Goal: Transaction & Acquisition: Purchase product/service

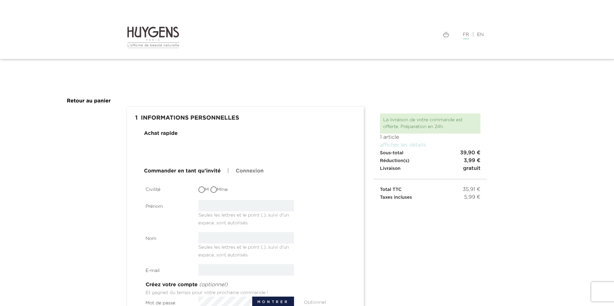
click at [566, 306] on div at bounding box center [307, 306] width 614 height 0
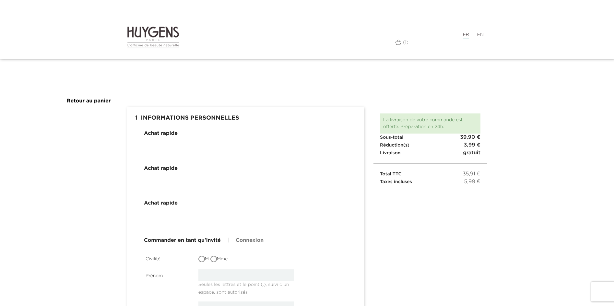
click at [601, 306] on div at bounding box center [307, 306] width 614 height 0
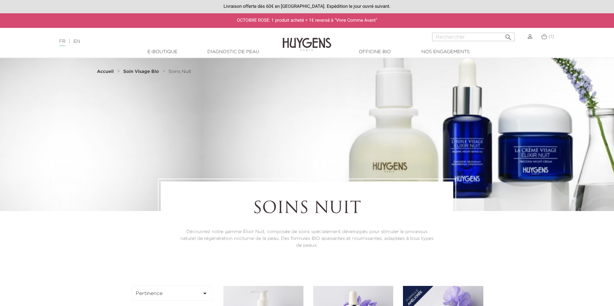
click at [543, 36] on img at bounding box center [544, 37] width 6 height 6
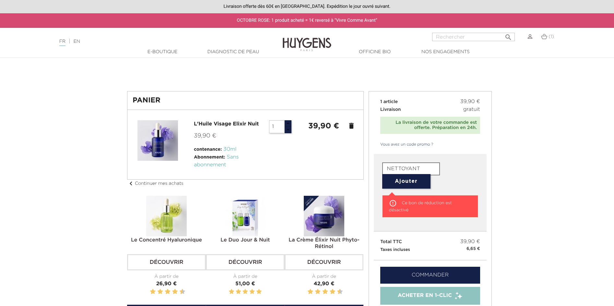
drag, startPoint x: 493, startPoint y: 163, endPoint x: 450, endPoint y: 165, distance: 42.8
click at [491, 306] on div at bounding box center [307, 306] width 614 height 0
click at [597, 306] on div at bounding box center [307, 306] width 614 height 0
type input "WELCOME"
click at [431, 306] on div at bounding box center [307, 306] width 614 height 0
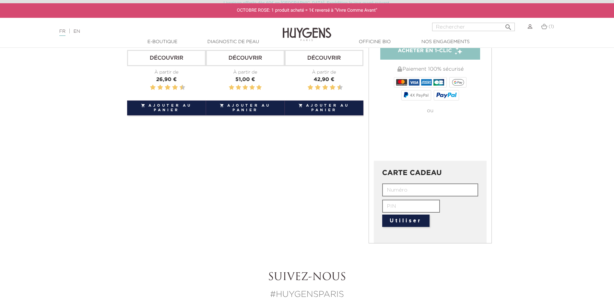
scroll to position [97, 0]
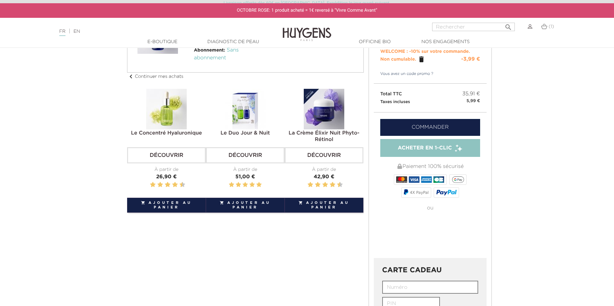
click at [424, 125] on link "Commander" at bounding box center [430, 127] width 100 height 17
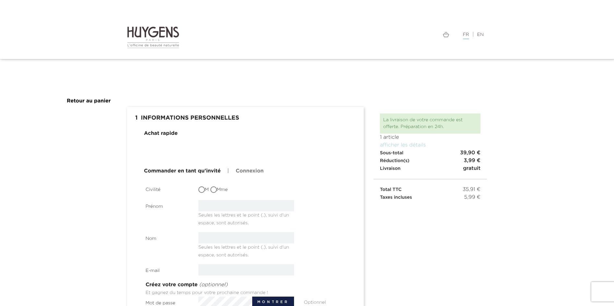
click at [195, 170] on link "Commander en tant qu'invité" at bounding box center [182, 171] width 77 height 8
click at [188, 173] on link "Commander en tant qu'invité" at bounding box center [182, 171] width 77 height 8
click at [215, 190] on input "Mme" at bounding box center [214, 190] width 6 height 6
radio input "true"
click at [215, 208] on input "text" at bounding box center [246, 205] width 96 height 11
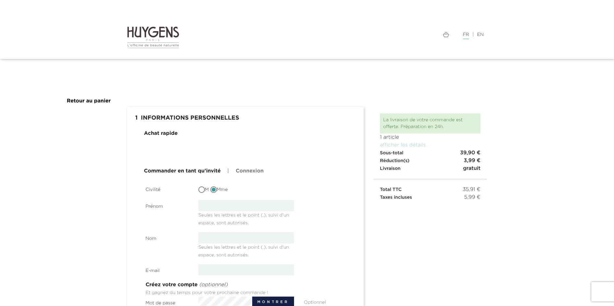
type input "FLORENCE"
type input "DIOGO"
type input "florencediogo51@gmail.com"
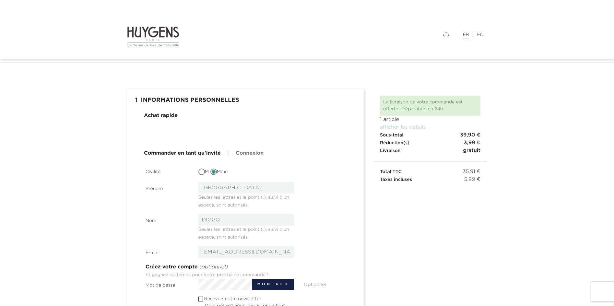
scroll to position [97, 0]
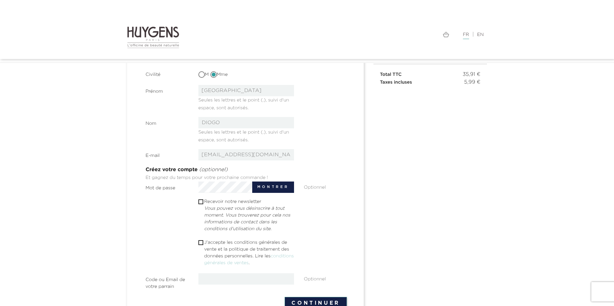
click at [200, 241] on input "checkbox" at bounding box center [200, 242] width 4 height 4
checkbox input "true"
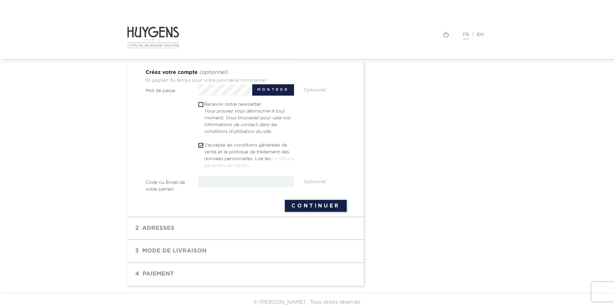
click at [316, 203] on button "Continuer" at bounding box center [315, 206] width 62 height 12
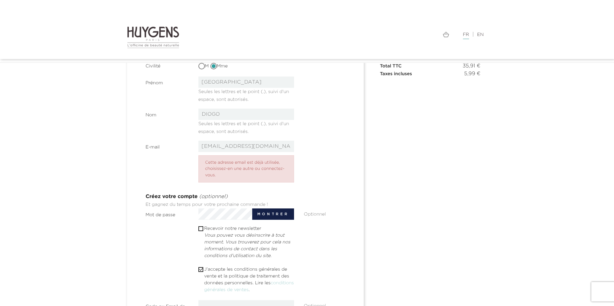
scroll to position [41, 0]
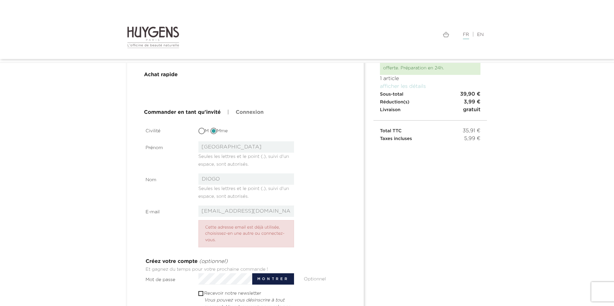
click at [196, 115] on link "Commander en tant qu'invité" at bounding box center [182, 113] width 77 height 8
click at [196, 112] on link "Commander en tant qu'invité" at bounding box center [182, 113] width 77 height 8
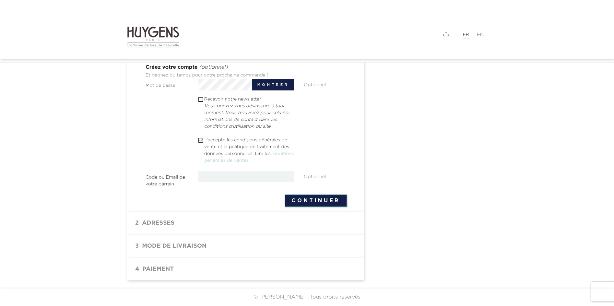
scroll to position [0, 0]
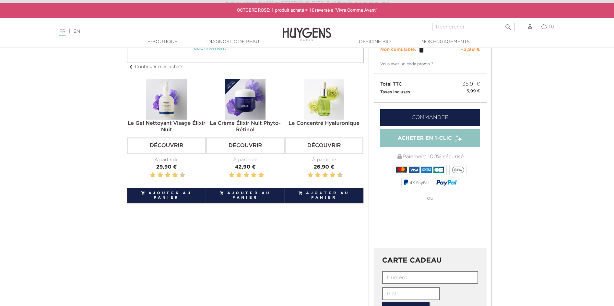
scroll to position [172, 0]
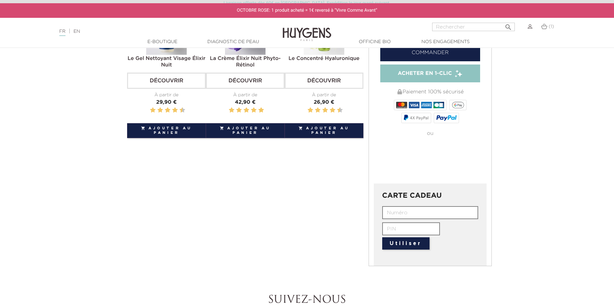
click at [430, 77] on span "Acheter en 1-clic" at bounding box center [425, 74] width 54 height 8
